Goal: Task Accomplishment & Management: Use online tool/utility

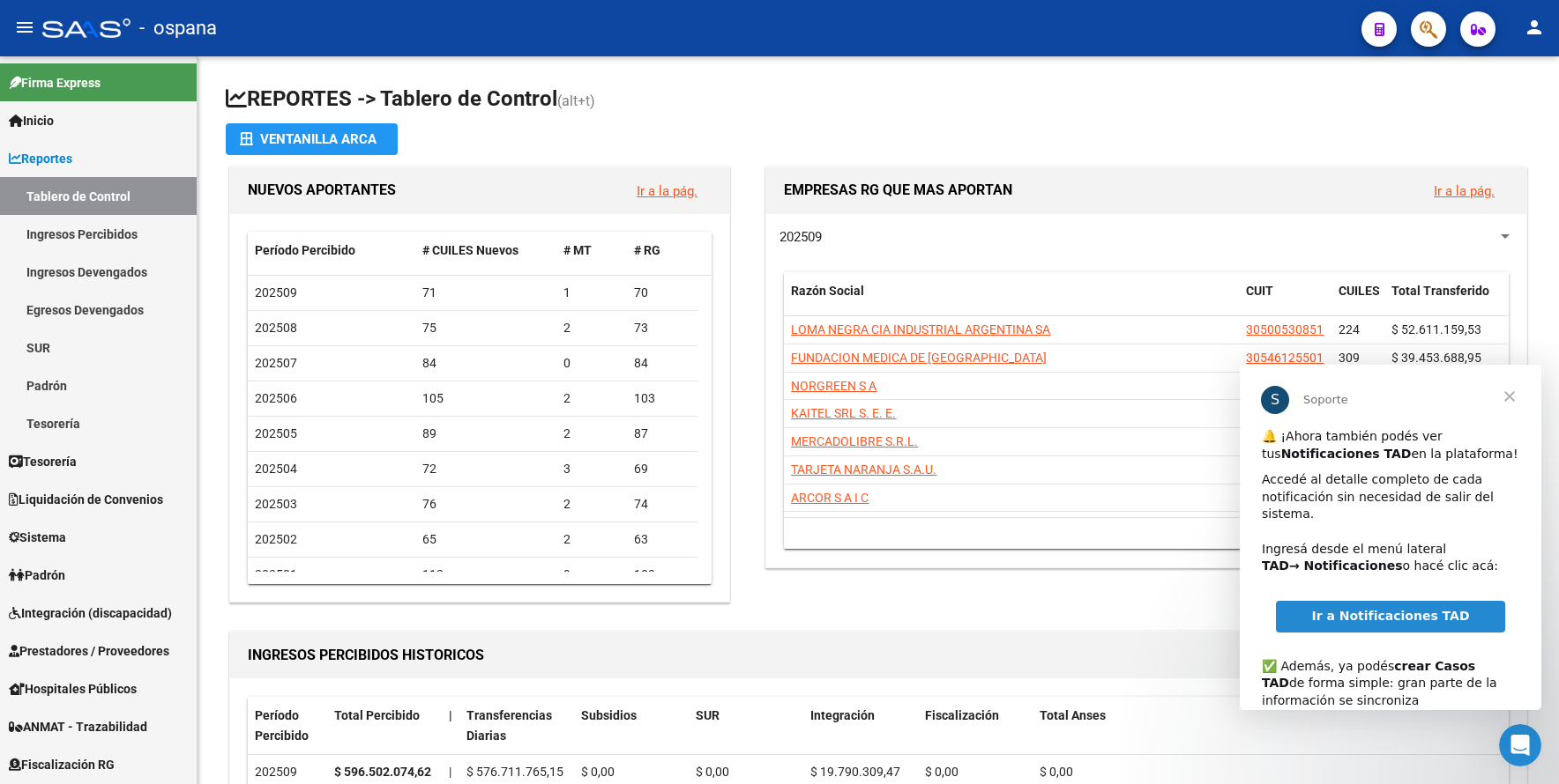
click at [1506, 398] on span "Cerrar" at bounding box center [1509, 396] width 63 height 63
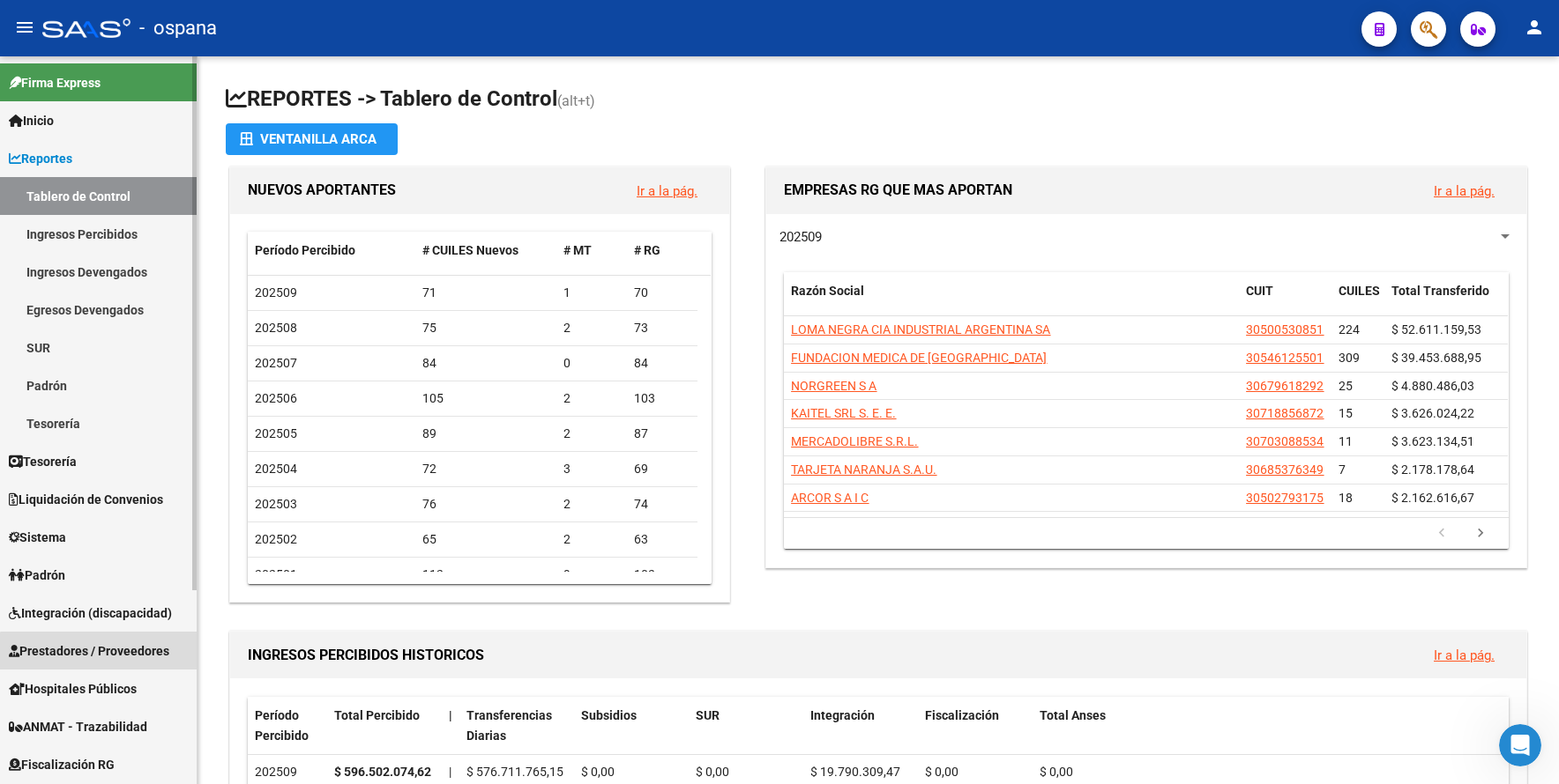
click at [112, 661] on link "Prestadores / Proveedores" at bounding box center [98, 650] width 197 height 38
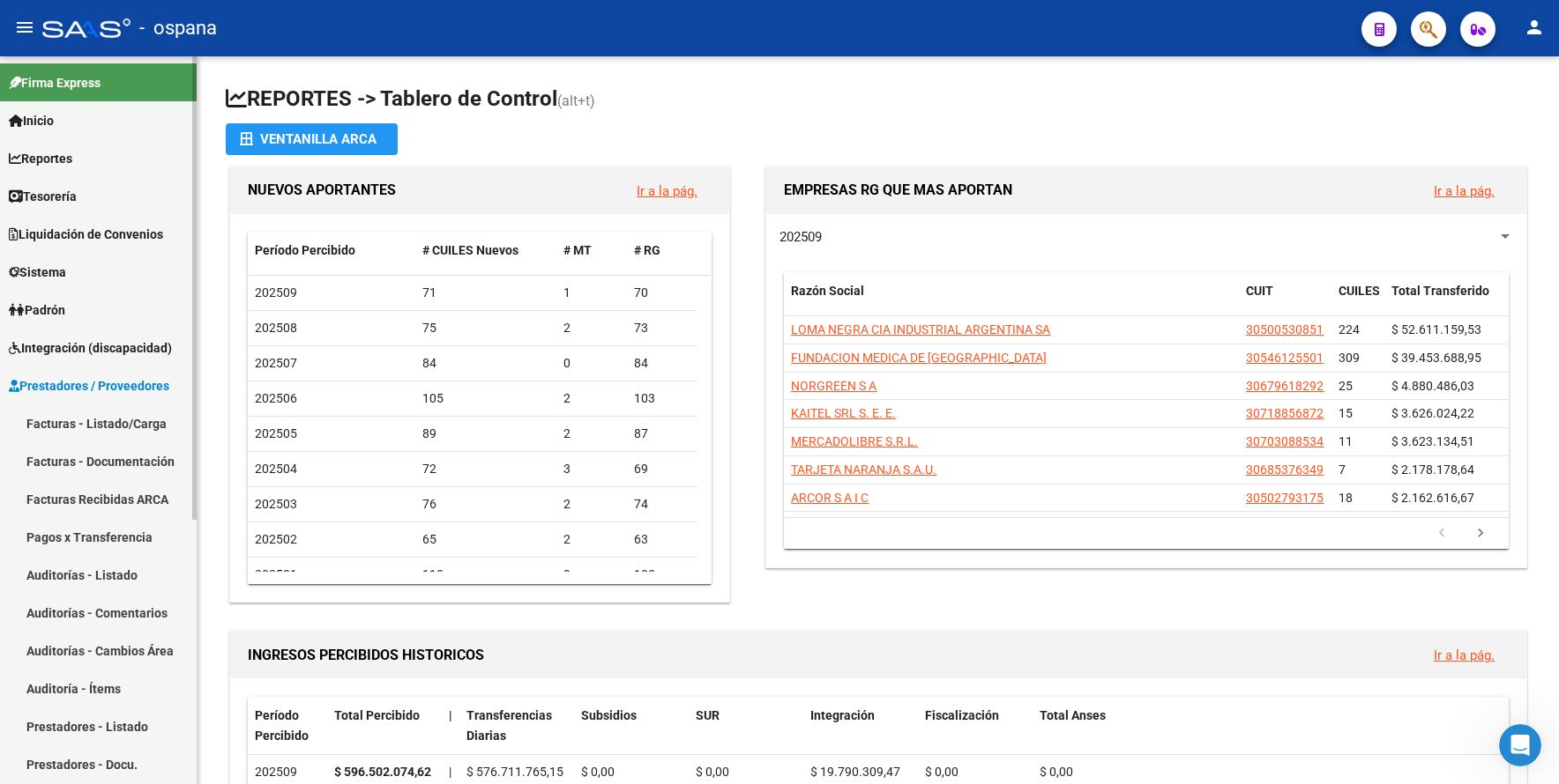
click at [124, 538] on link "Pagos x Transferencia" at bounding box center [98, 537] width 197 height 38
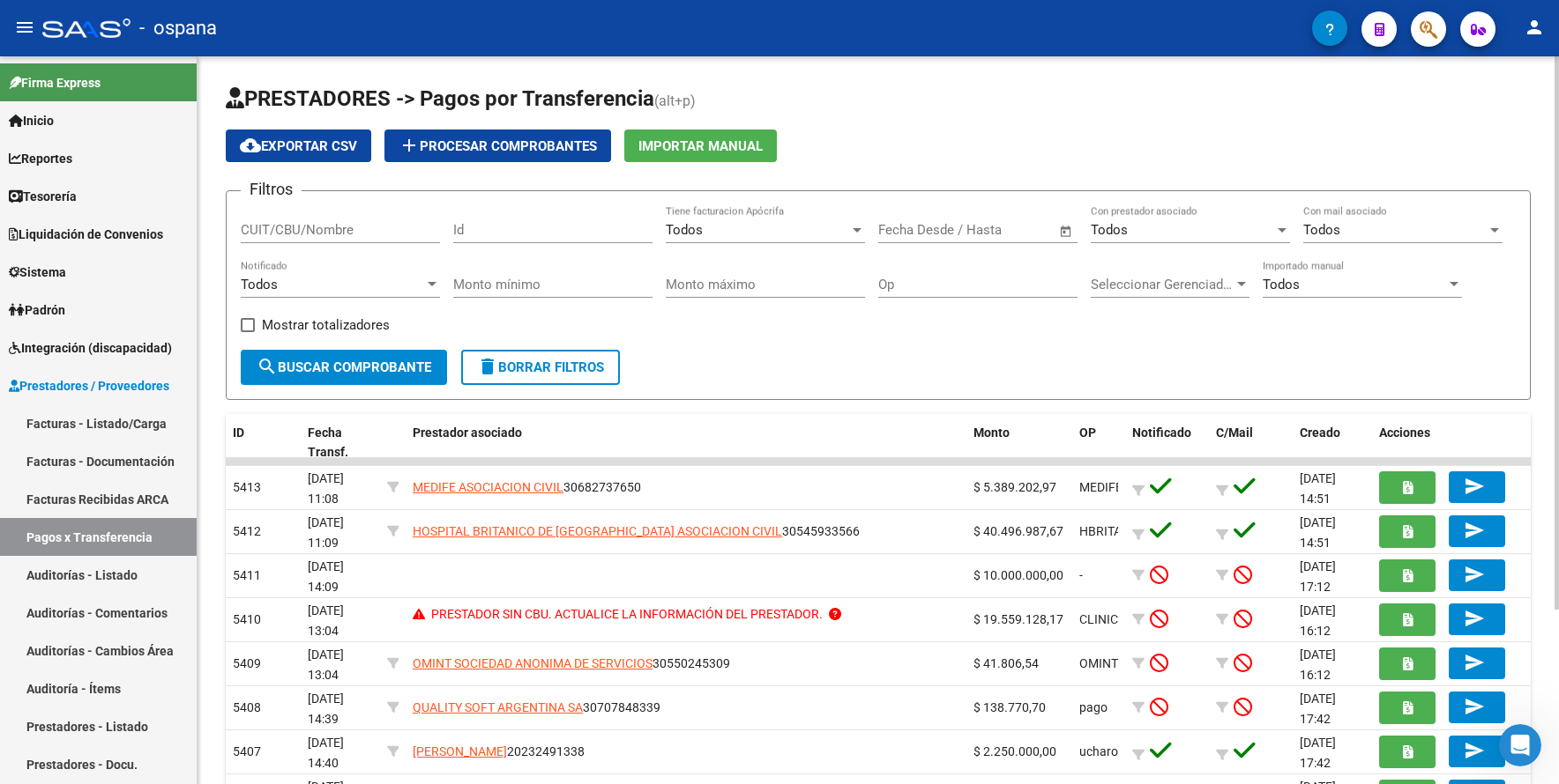
click at [385, 229] on input "CUIT/CBU/Nombre" at bounding box center [340, 230] width 200 height 16
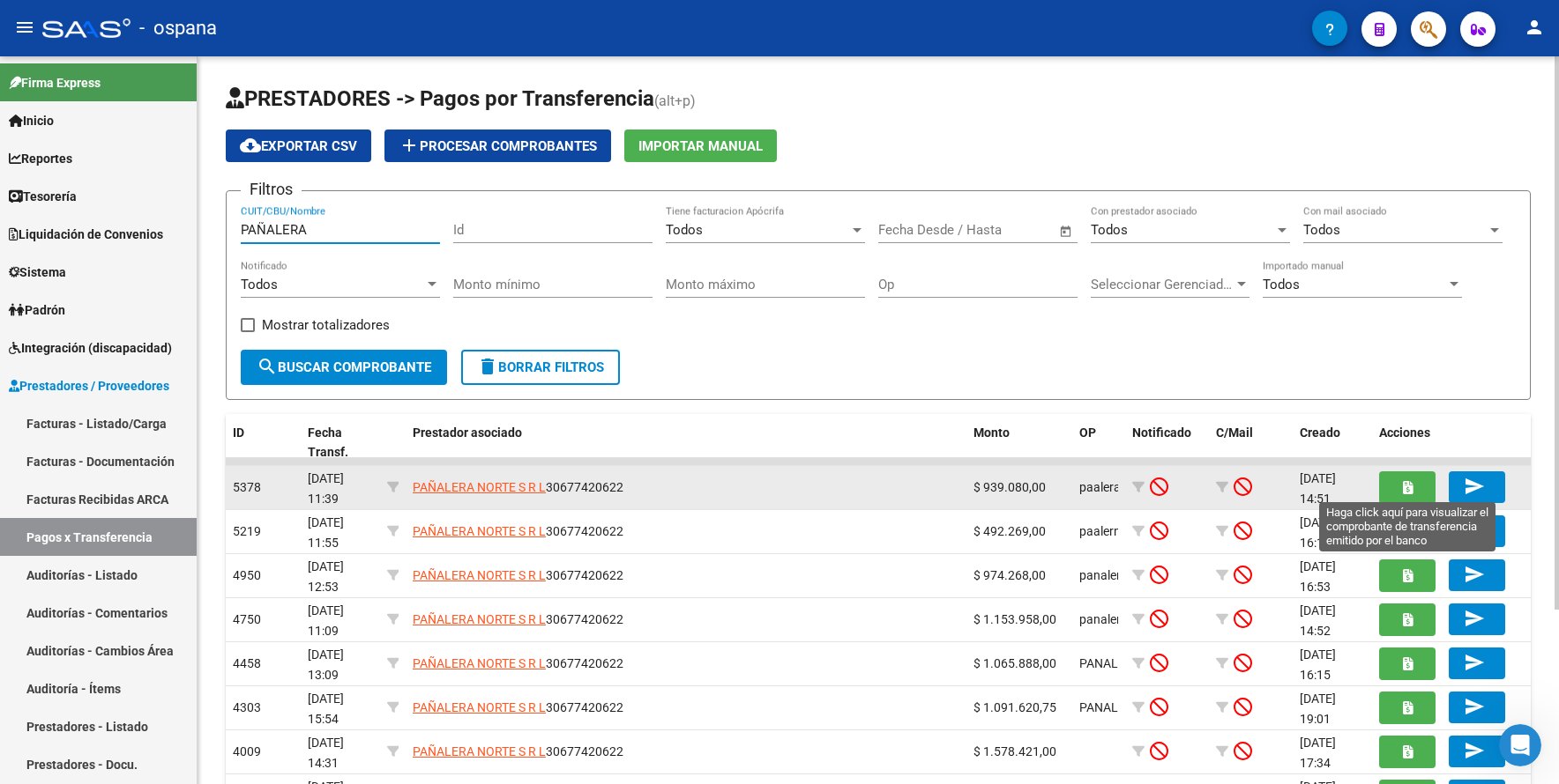
type input "PAÑALERA"
click at [1420, 488] on button "button" at bounding box center [1407, 488] width 57 height 32
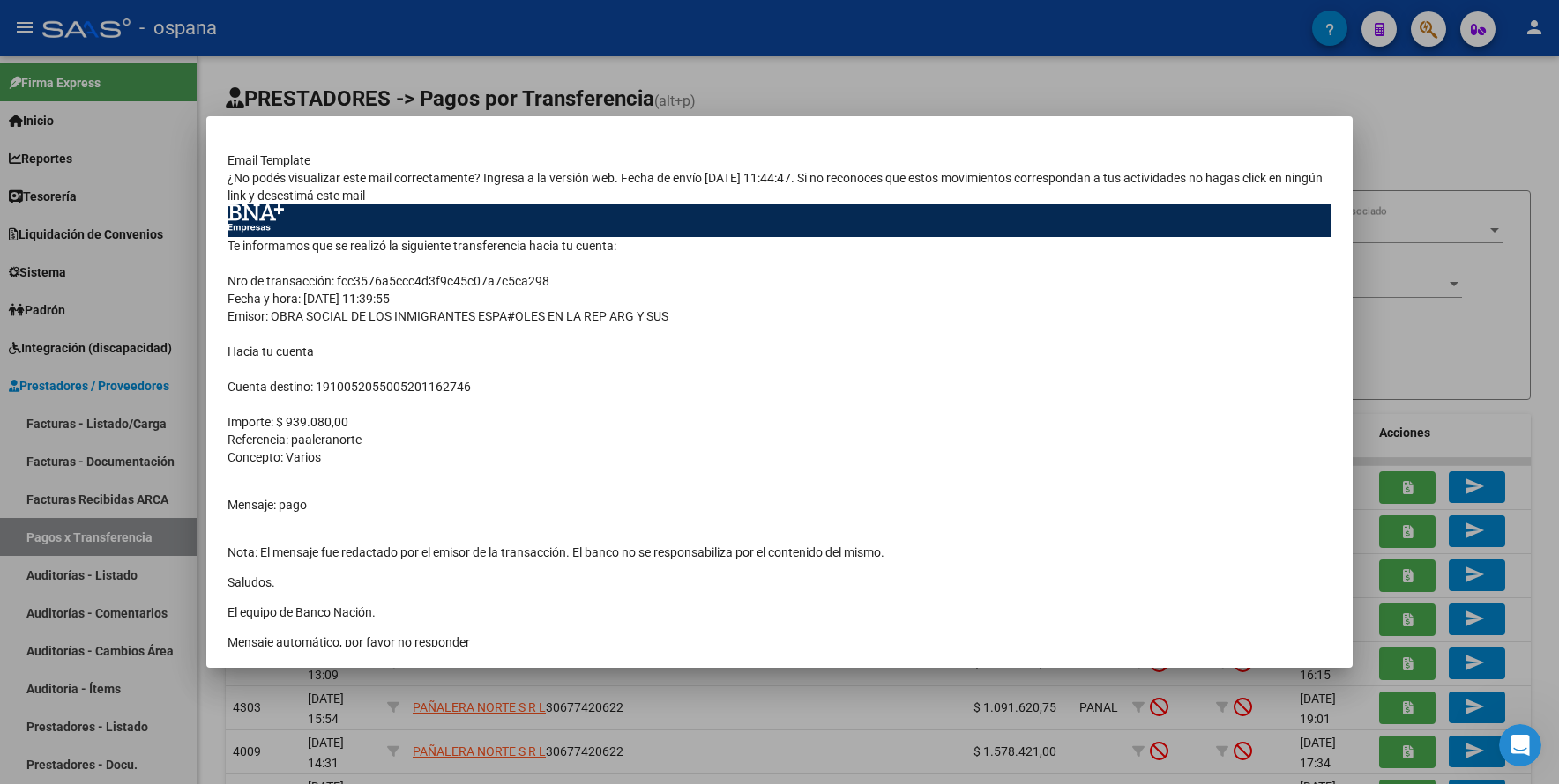
scroll to position [113, 0]
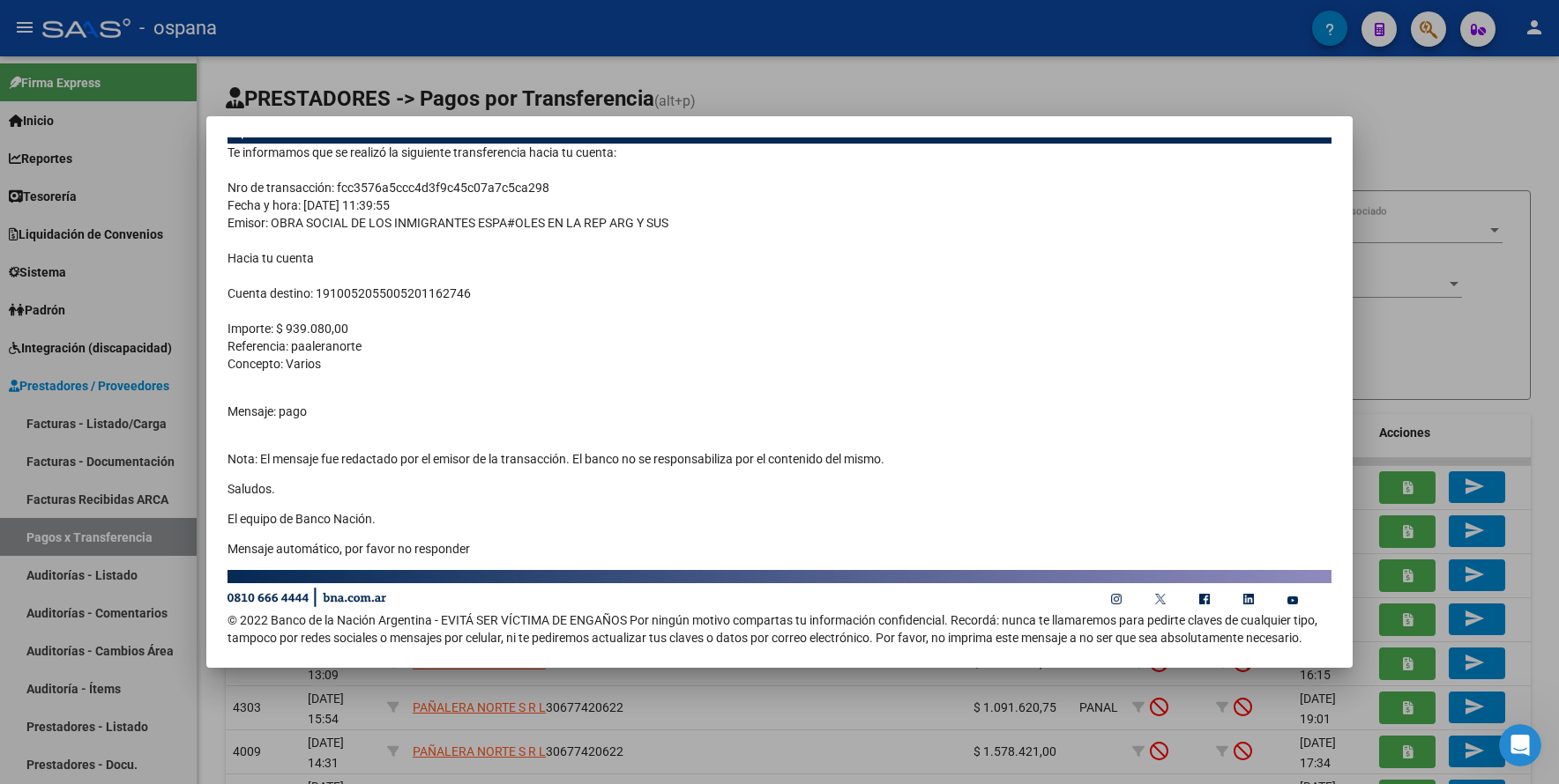
click at [1442, 110] on div at bounding box center [779, 392] width 1559 height 784
